Goal: Task Accomplishment & Management: Complete application form

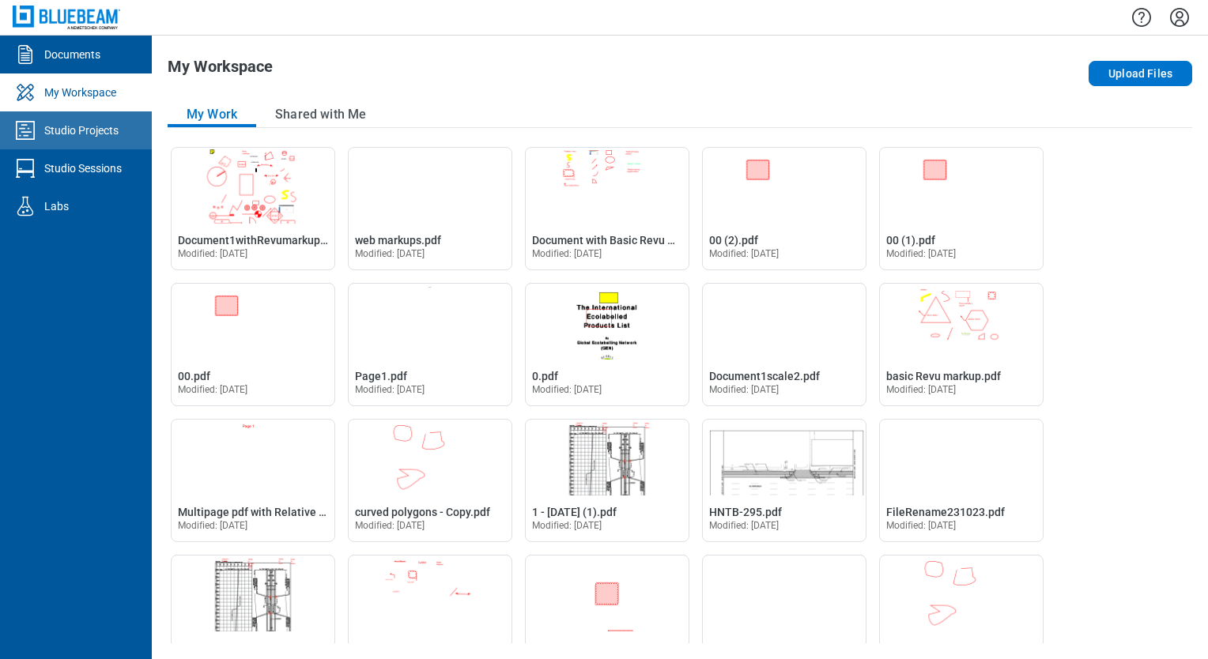
click at [94, 138] on div "Studio Projects" at bounding box center [81, 131] width 74 height 16
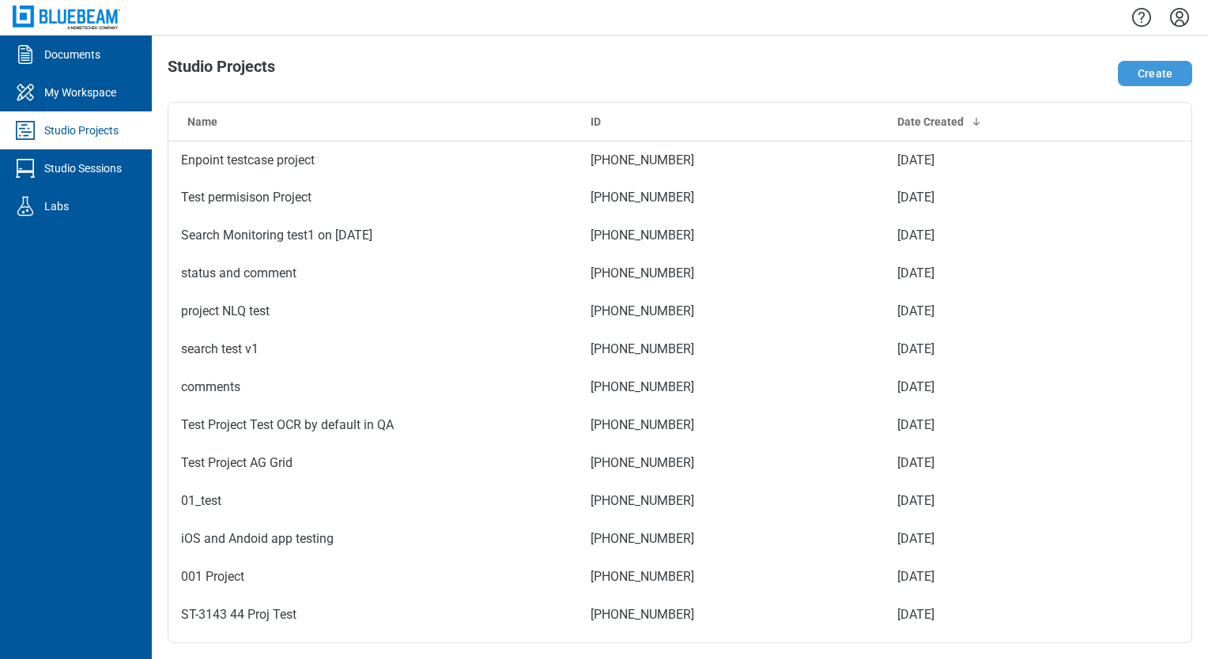
click at [1145, 80] on button "Create" at bounding box center [1155, 73] width 74 height 25
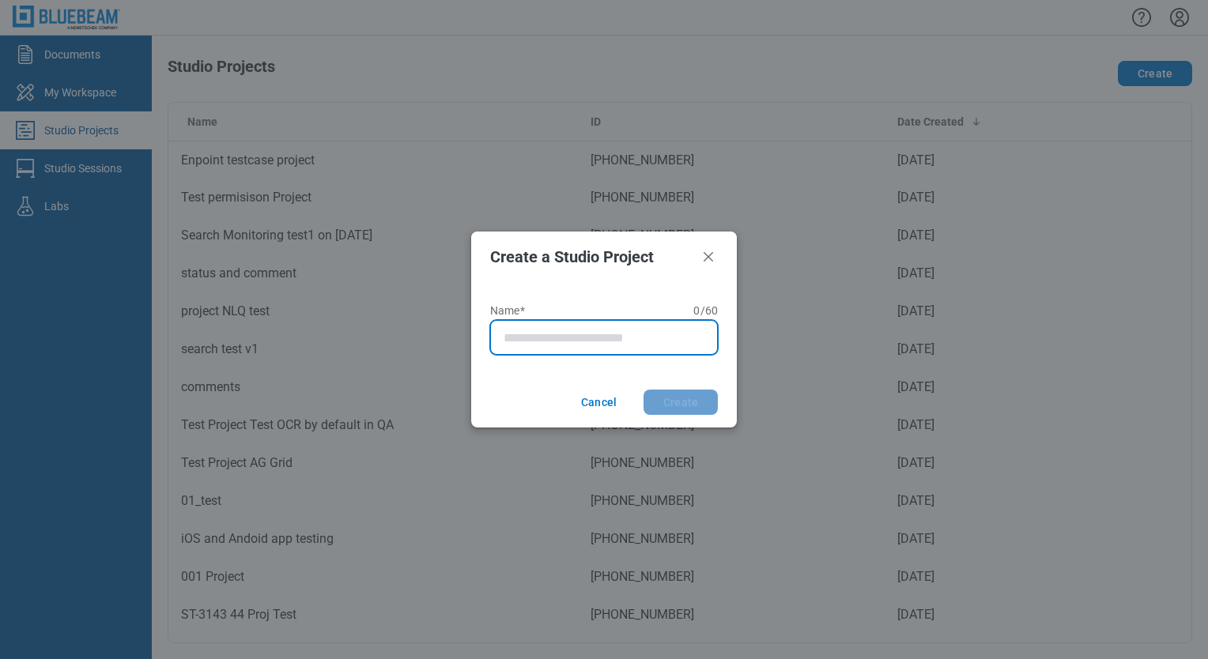
click at [568, 338] on input "Name* 0 of 60 characters 0 / 60" at bounding box center [606, 337] width 207 height 19
type input "**********"
click at [643, 390] on button "Create" at bounding box center [680, 402] width 74 height 25
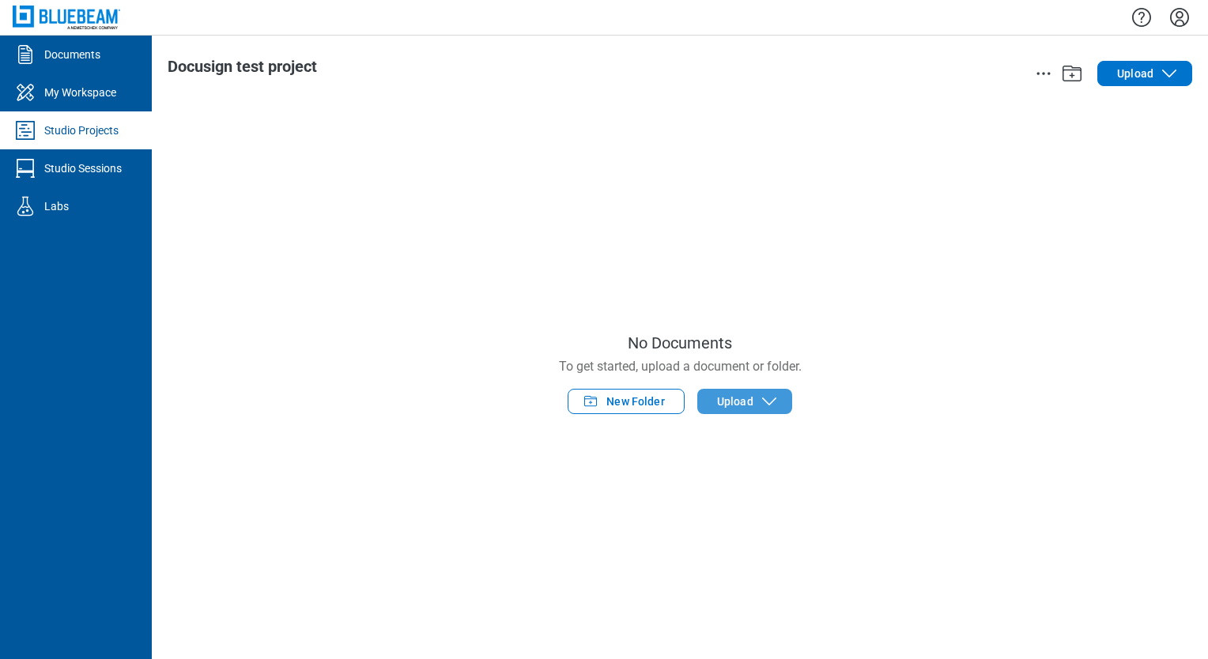
click at [743, 409] on button "Upload" at bounding box center [744, 401] width 95 height 25
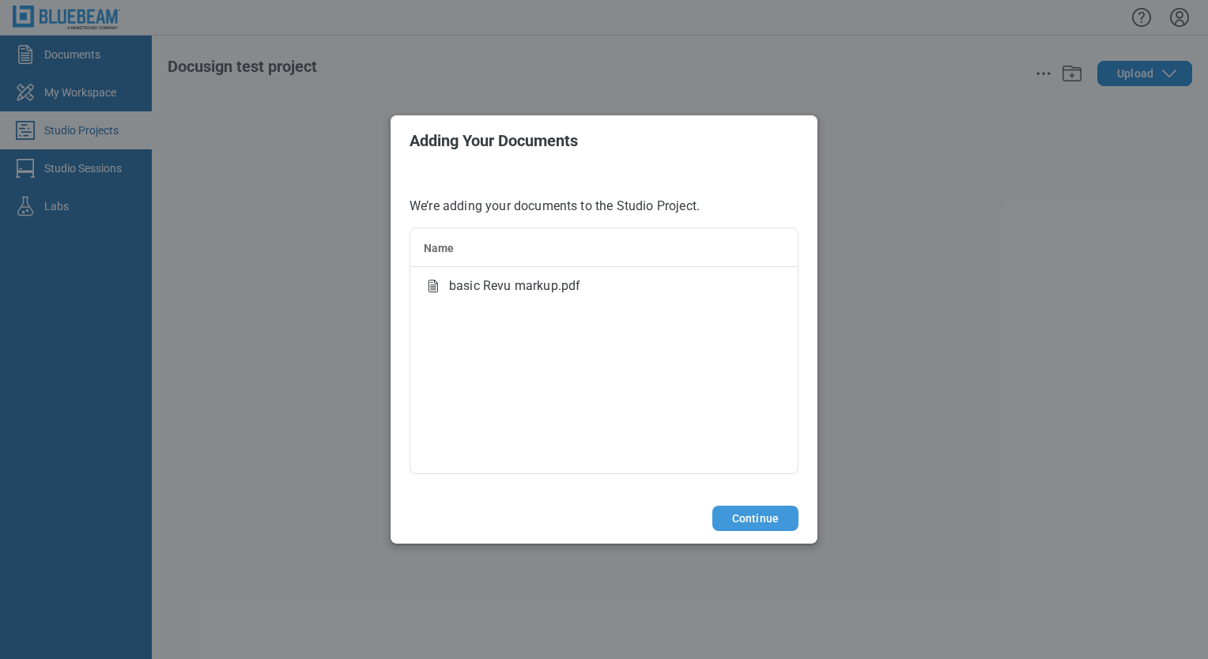
click at [767, 522] on button "Continue" at bounding box center [755, 518] width 86 height 25
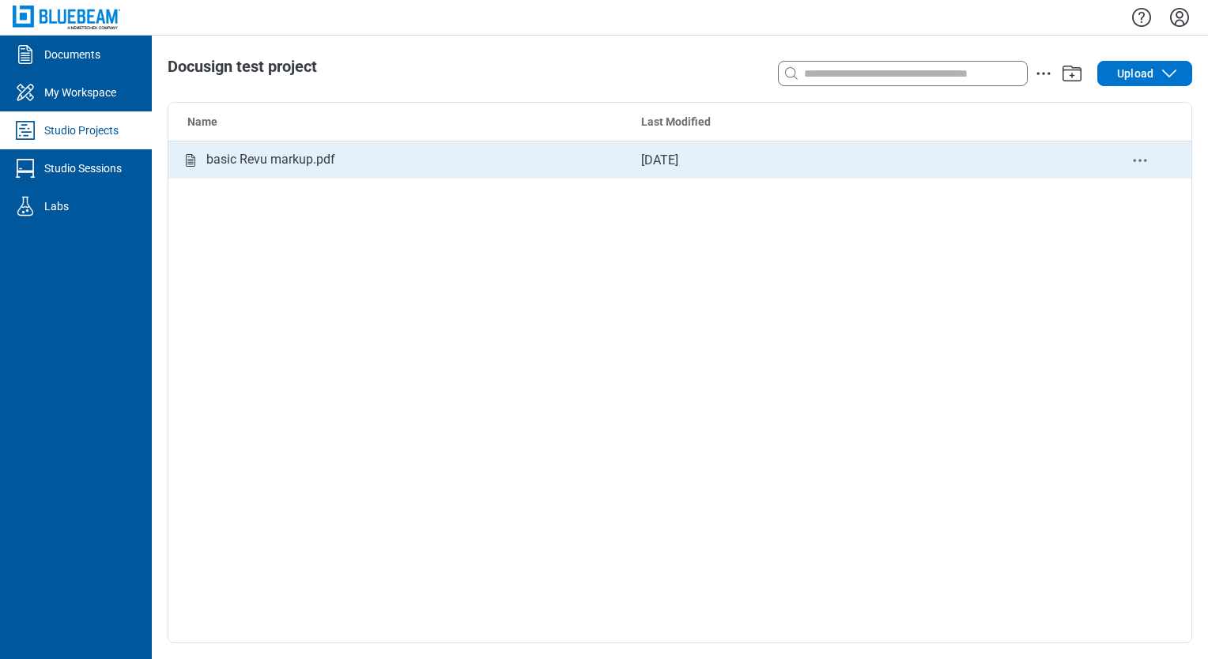
click at [308, 153] on div "basic Revu markup.pdf" at bounding box center [270, 160] width 129 height 20
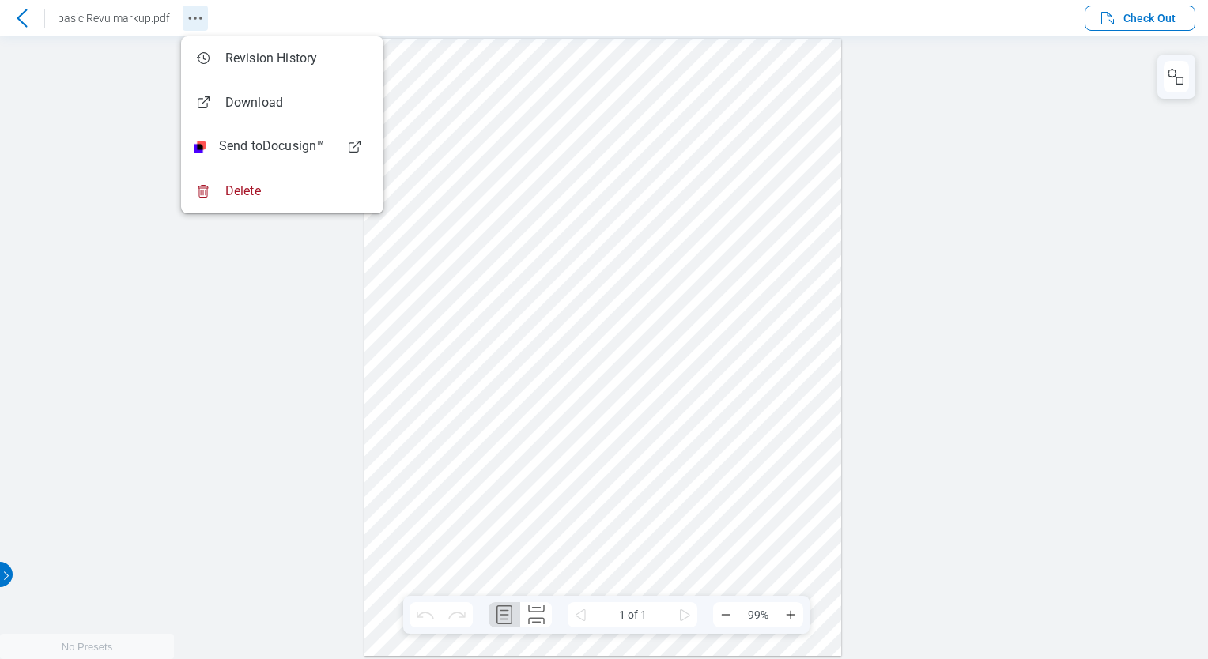
click at [197, 15] on icon "Revision History" at bounding box center [195, 18] width 19 height 19
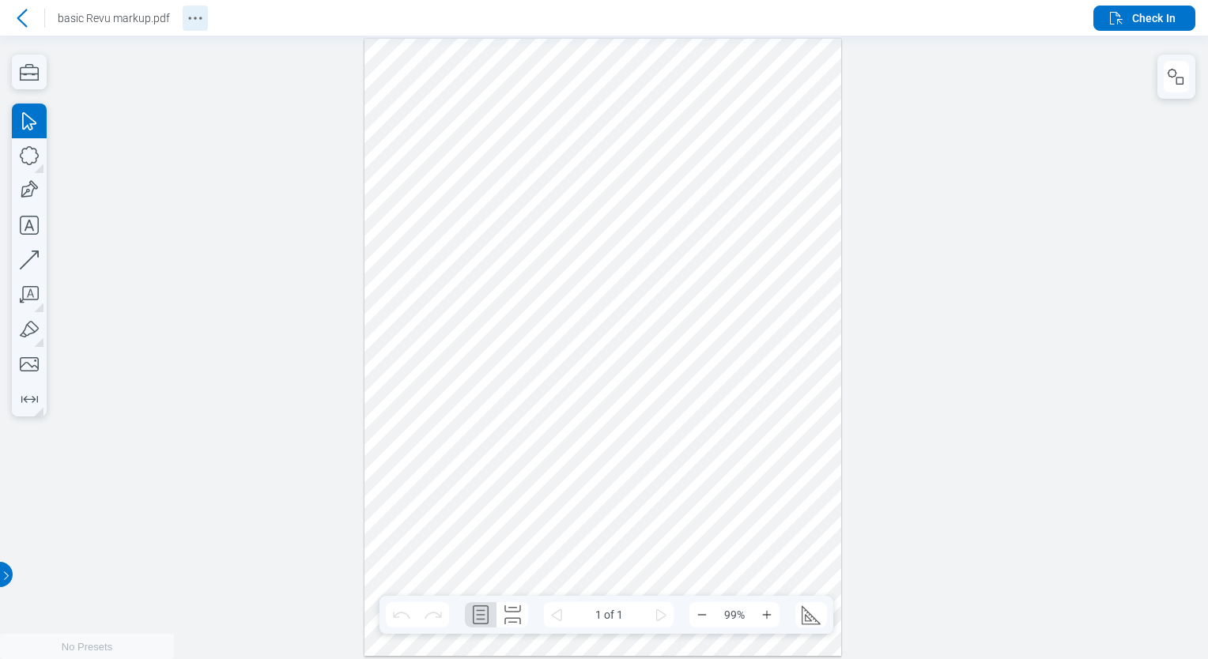
click at [190, 17] on icon "Revision History" at bounding box center [195, 18] width 19 height 19
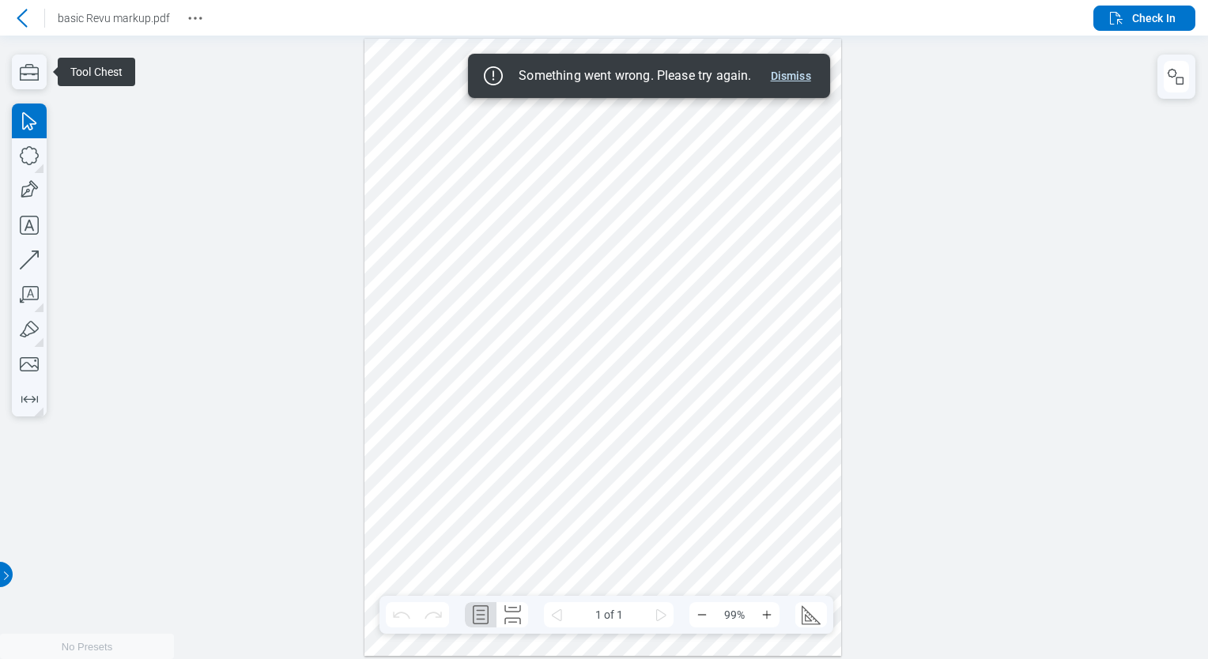
click at [799, 76] on button "Dismiss" at bounding box center [790, 75] width 53 height 19
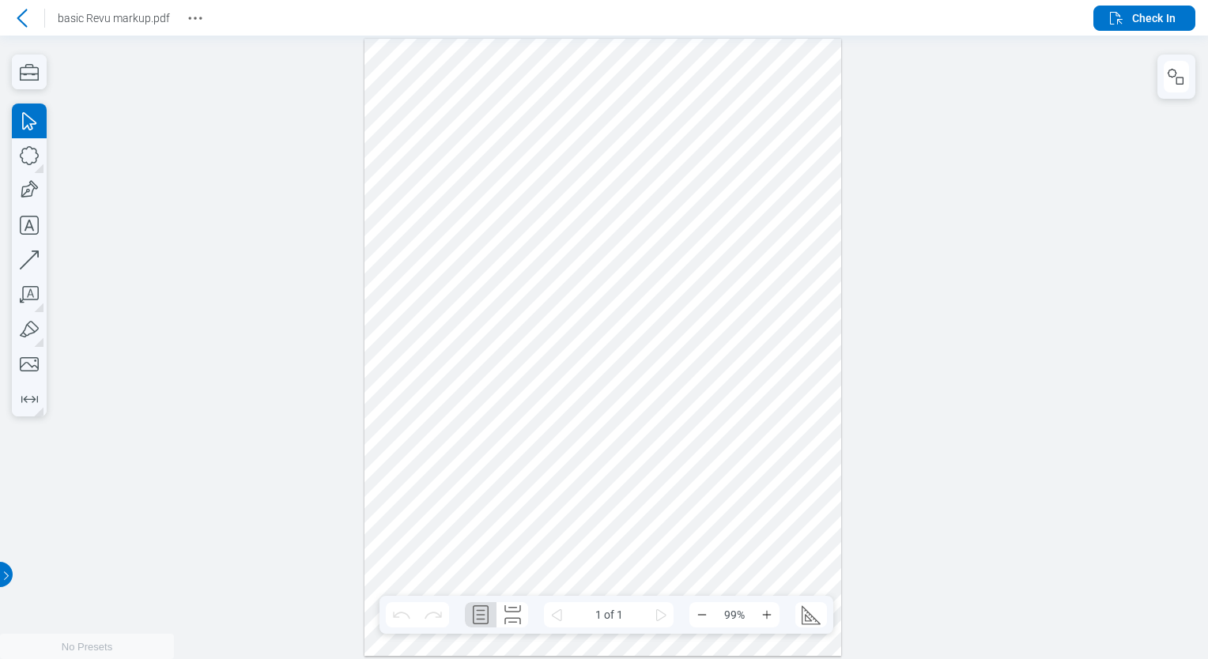
click at [229, 266] on div at bounding box center [604, 348] width 1208 height 624
click at [25, 17] on icon at bounding box center [22, 18] width 19 height 19
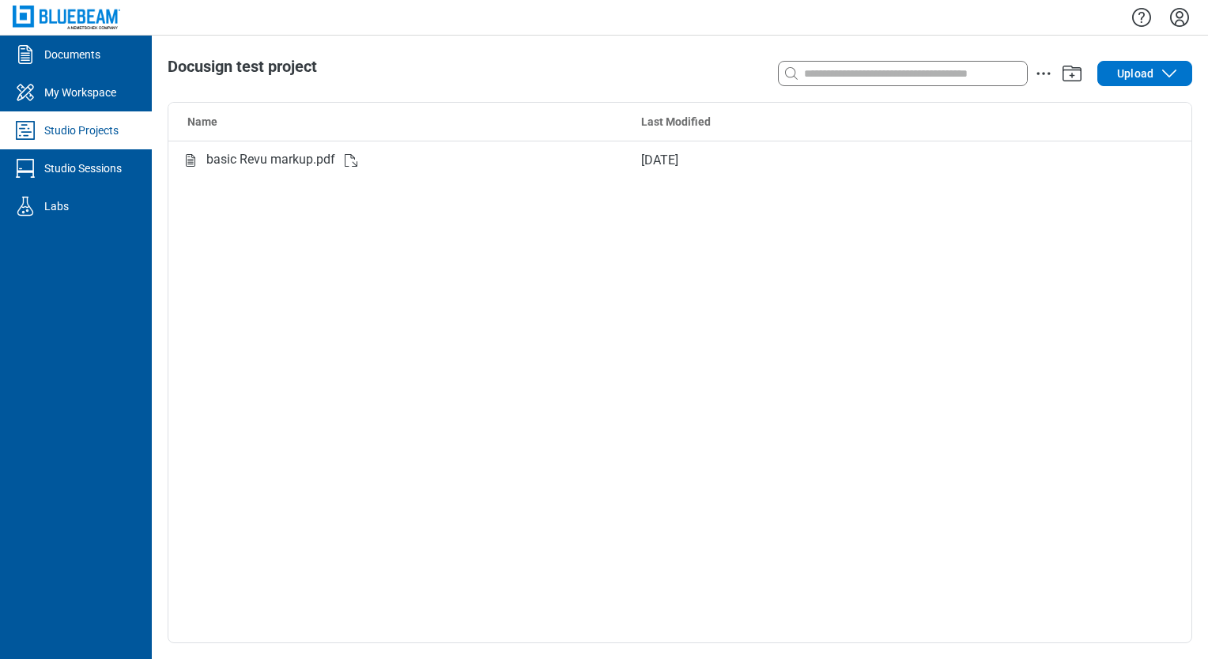
click at [1181, 18] on icon "Settings" at bounding box center [1179, 17] width 25 height 25
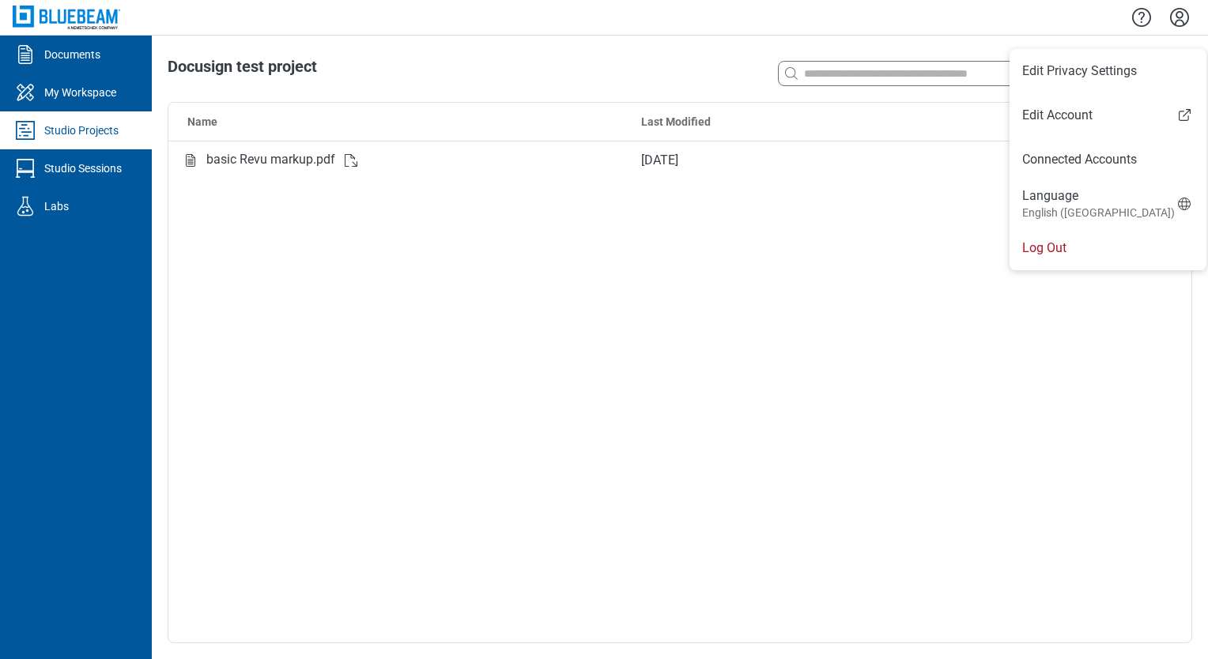
drag, startPoint x: 1076, startPoint y: 246, endPoint x: 1113, endPoint y: 258, distance: 39.0
click at [1076, 246] on li "Log Out" at bounding box center [1107, 248] width 197 height 44
